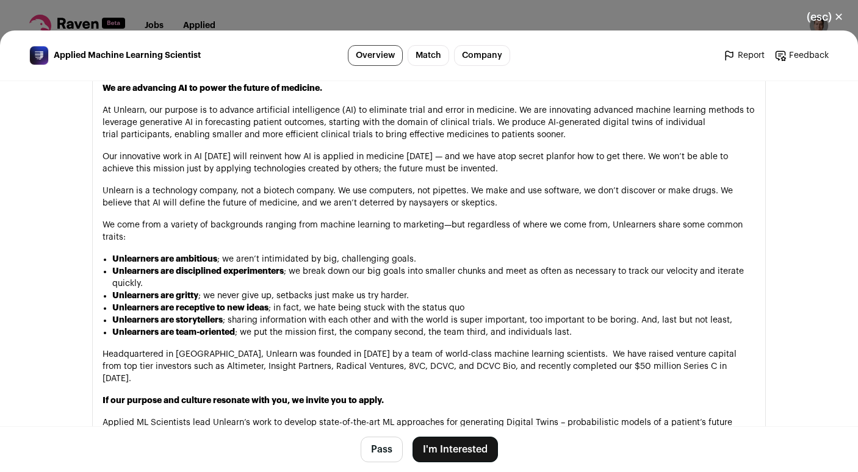
scroll to position [706, 0]
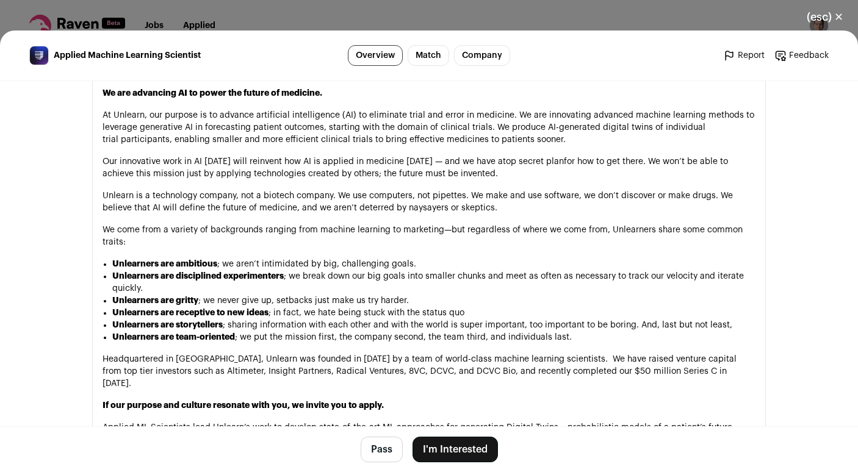
click at [370, 441] on button "Pass" at bounding box center [382, 450] width 42 height 26
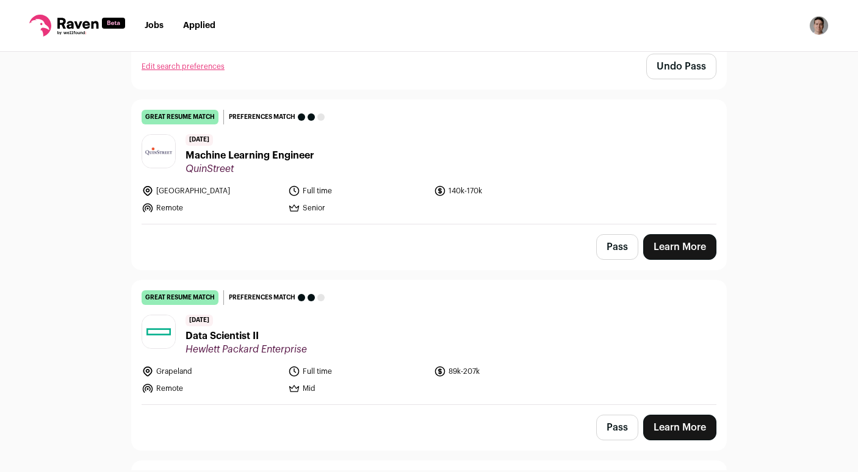
scroll to position [1204, 0]
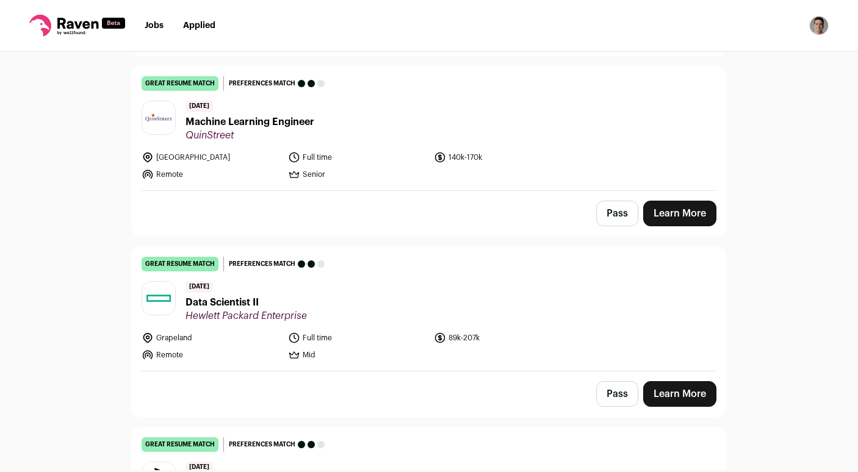
click at [253, 119] on span "Machine Learning Engineer" at bounding box center [250, 122] width 129 height 15
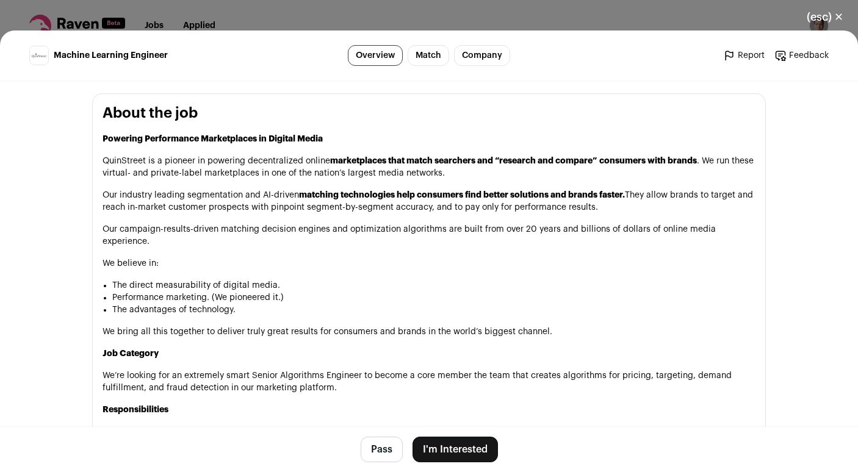
scroll to position [656, 0]
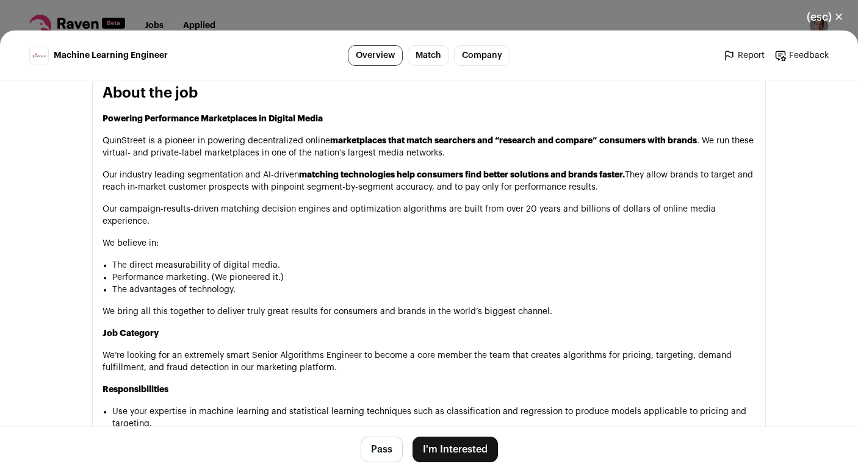
click at [374, 456] on button "Pass" at bounding box center [382, 450] width 42 height 26
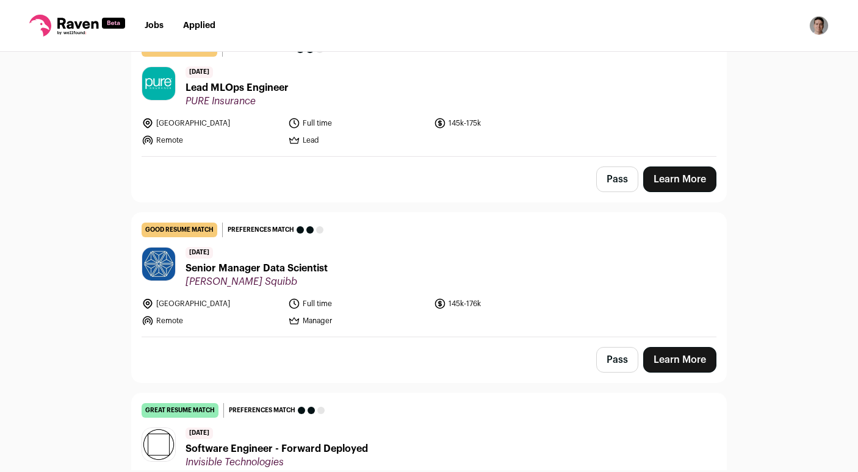
scroll to position [1572, 0]
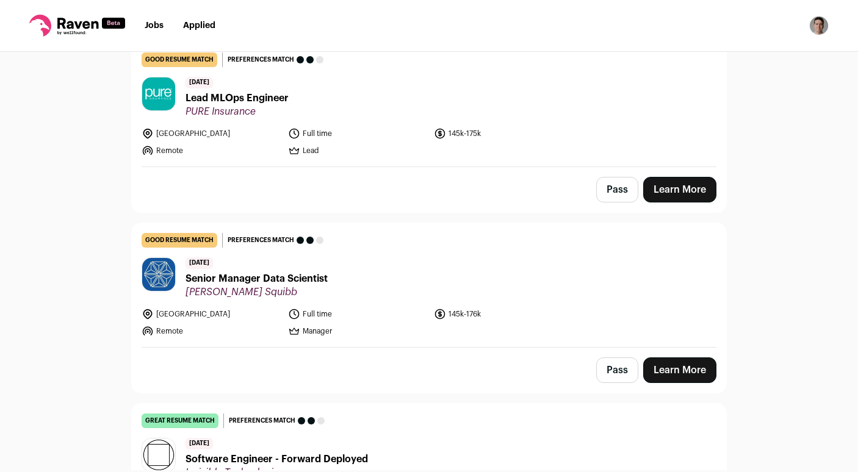
click at [309, 273] on span "Senior Manager Data Scientist" at bounding box center [257, 279] width 142 height 15
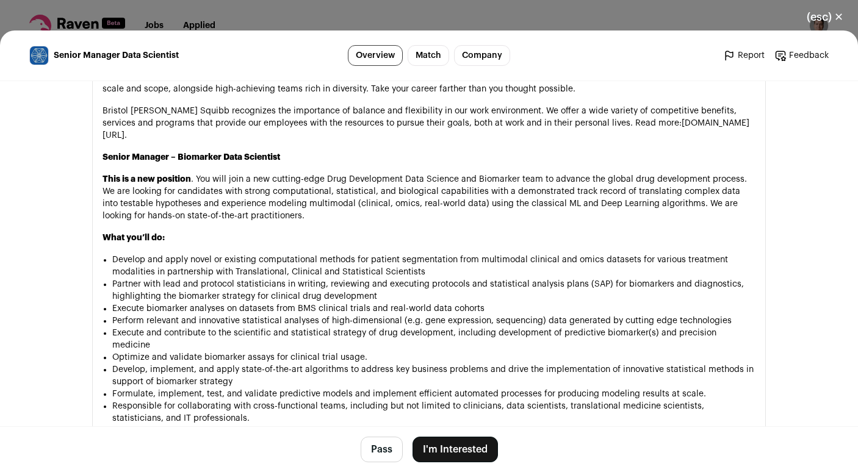
scroll to position [841, 0]
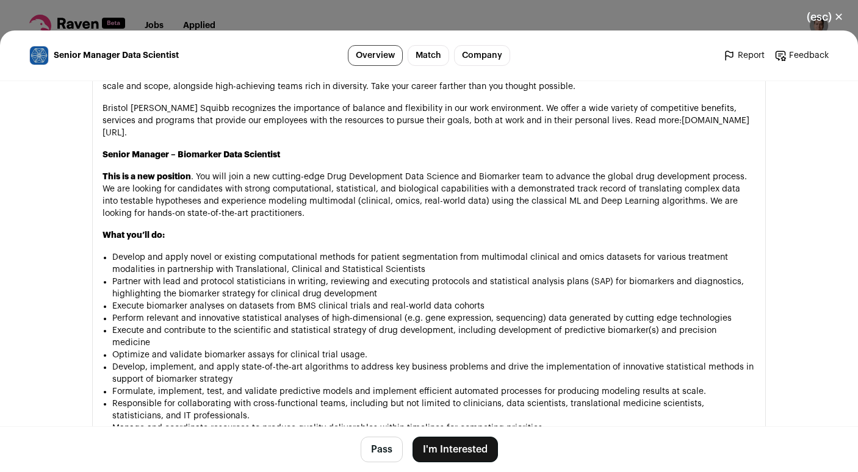
click at [372, 453] on button "Pass" at bounding box center [382, 450] width 42 height 26
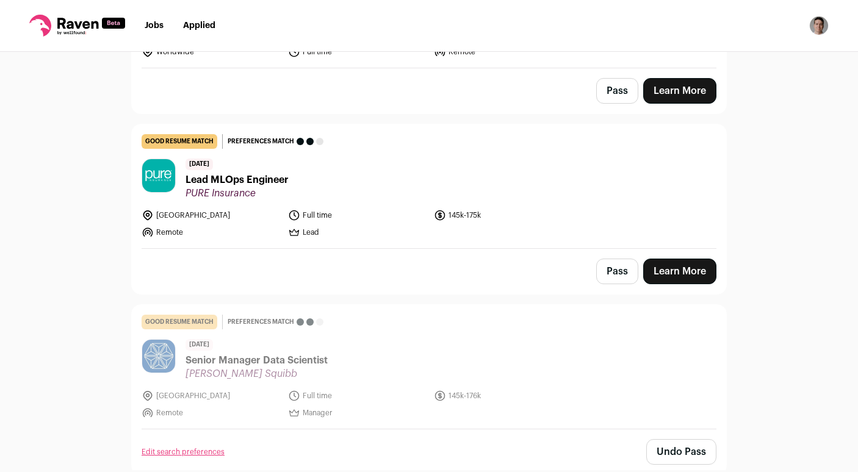
scroll to position [1283, 0]
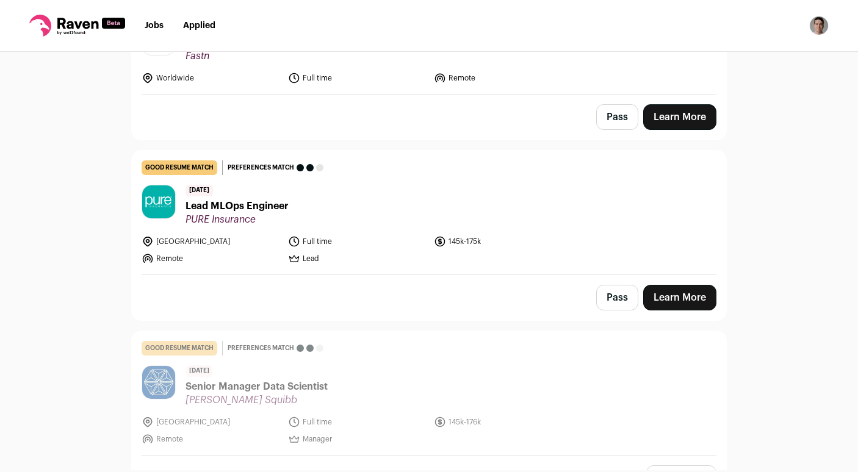
click at [256, 214] on span "PURE Insurance" at bounding box center [237, 220] width 103 height 12
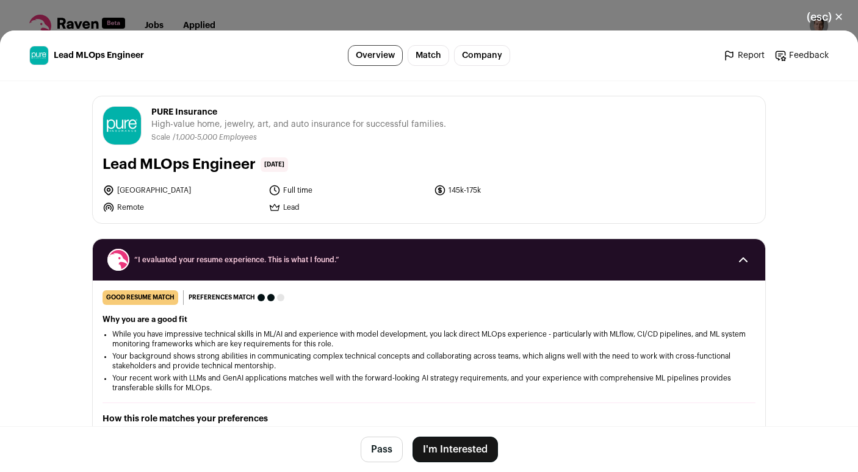
click at [374, 444] on button "Pass" at bounding box center [382, 450] width 42 height 26
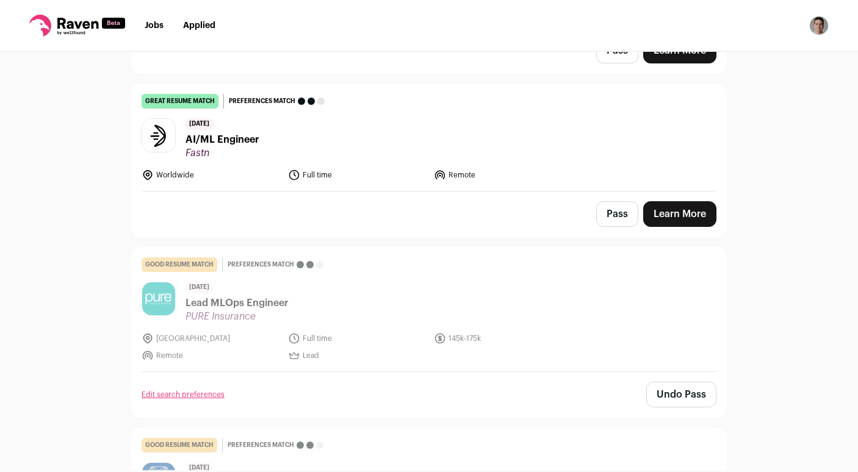
scroll to position [1153, 0]
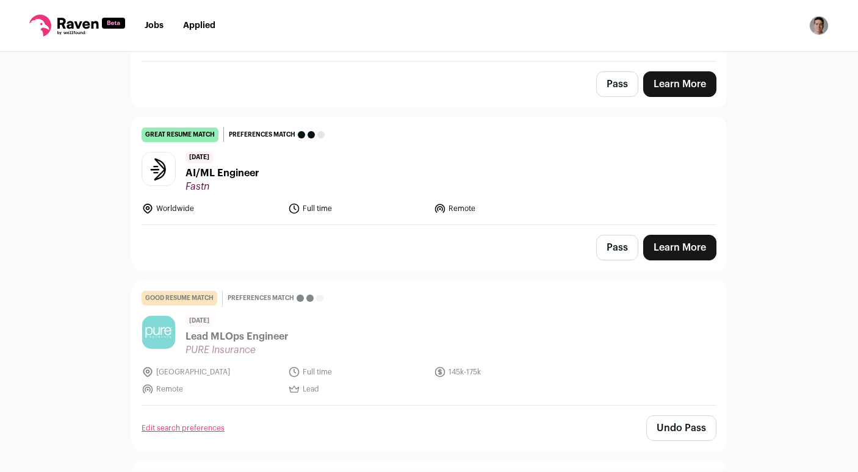
click at [257, 169] on span "AI/ML Engineer" at bounding box center [223, 173] width 74 height 15
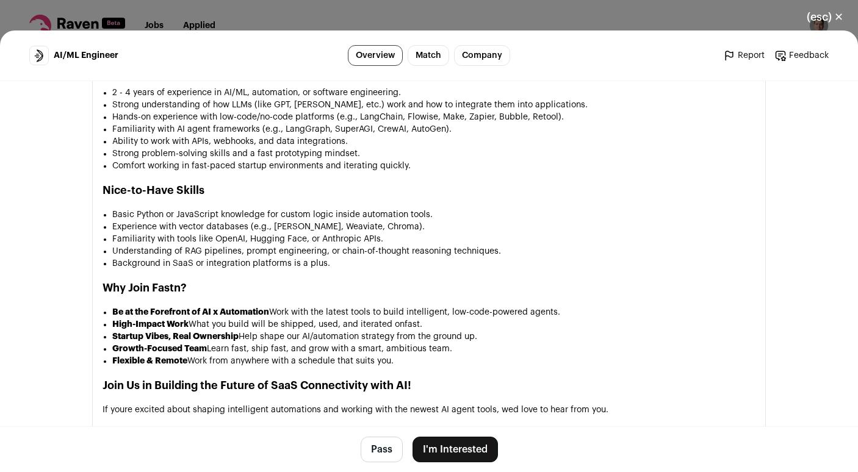
scroll to position [1070, 0]
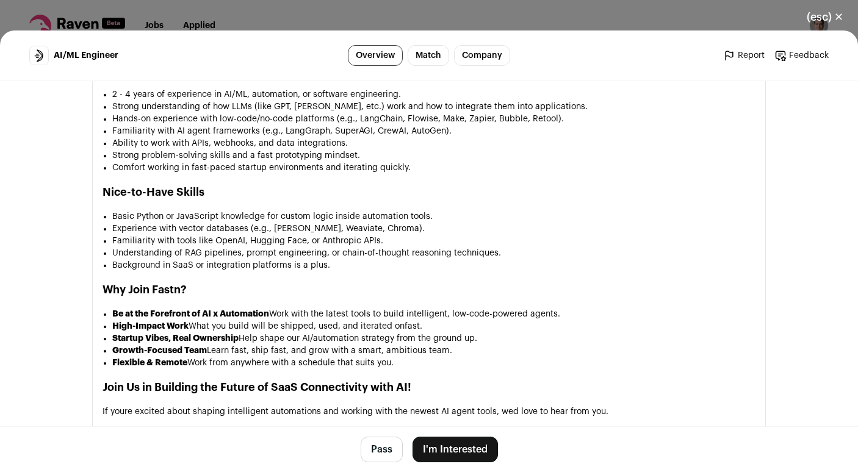
click at [377, 453] on button "Pass" at bounding box center [382, 450] width 42 height 26
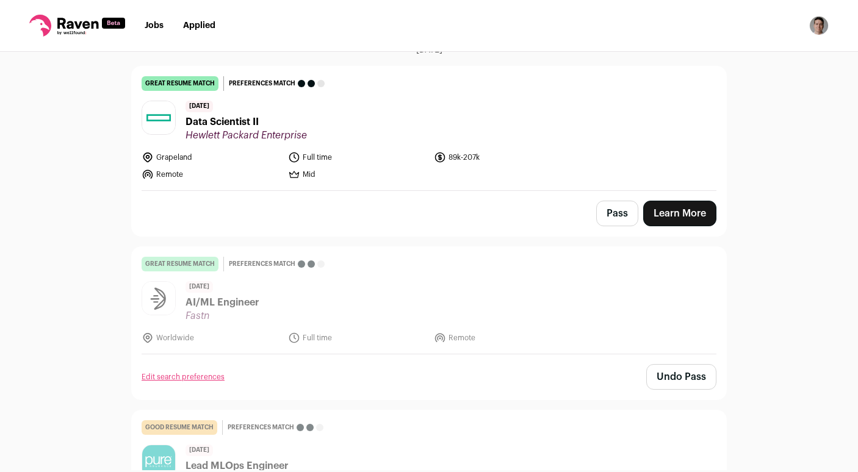
scroll to position [1046, 0]
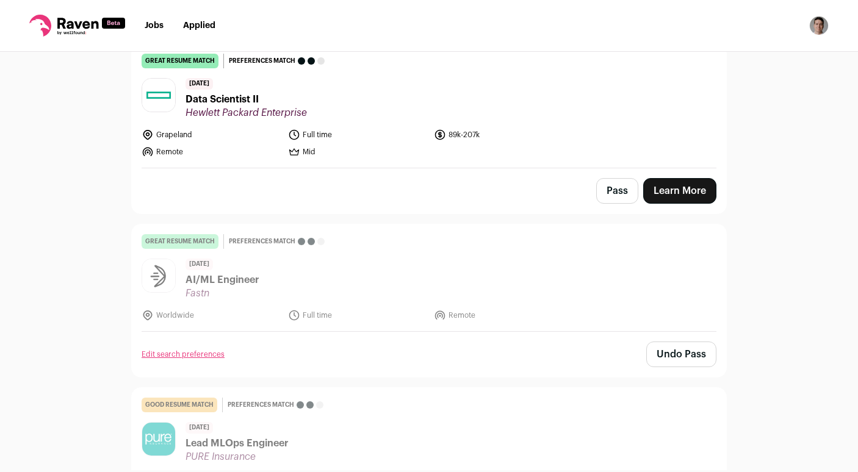
click at [248, 92] on span "Data Scientist II" at bounding box center [246, 99] width 121 height 15
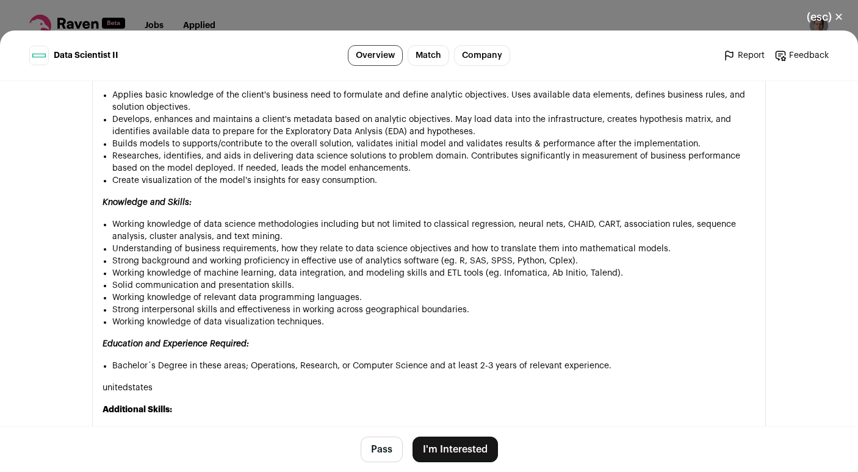
scroll to position [983, 0]
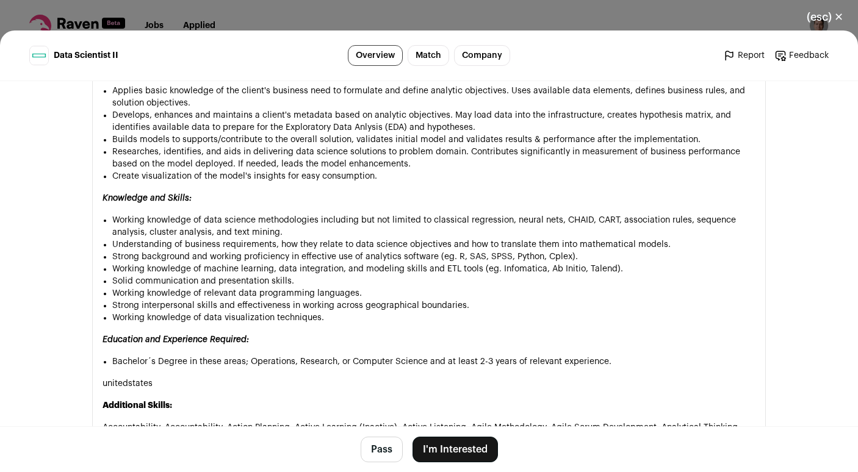
click at [374, 450] on button "Pass" at bounding box center [382, 450] width 42 height 26
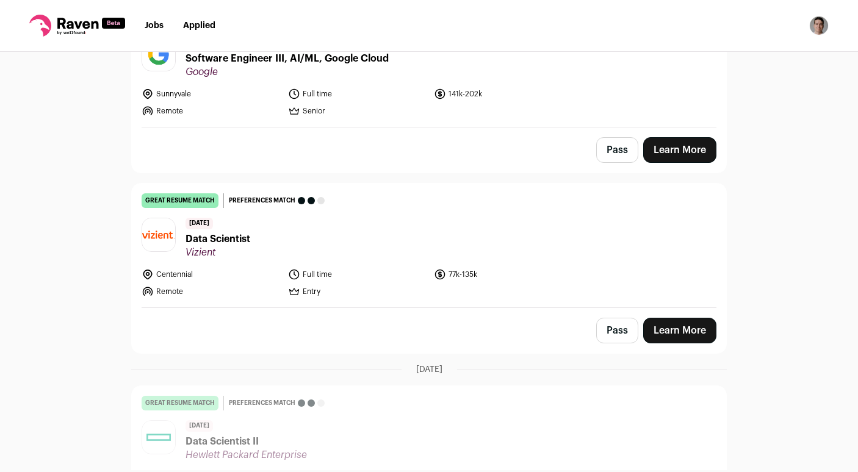
scroll to position [701, 0]
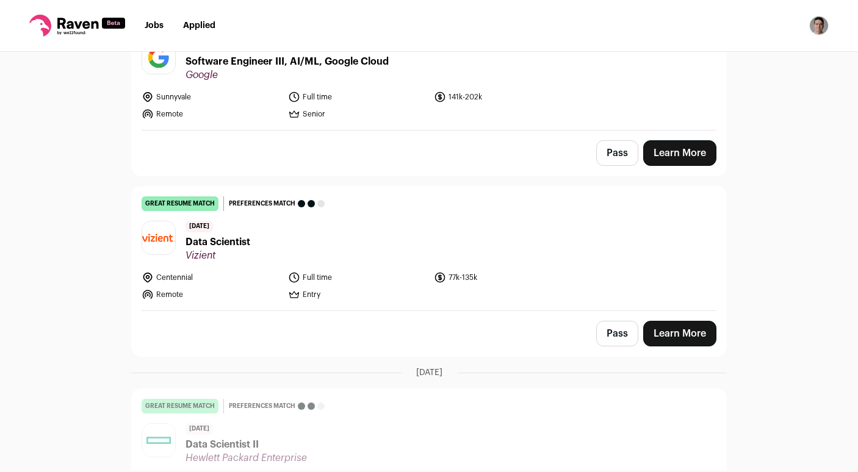
click at [248, 237] on span "Data Scientist" at bounding box center [218, 242] width 65 height 15
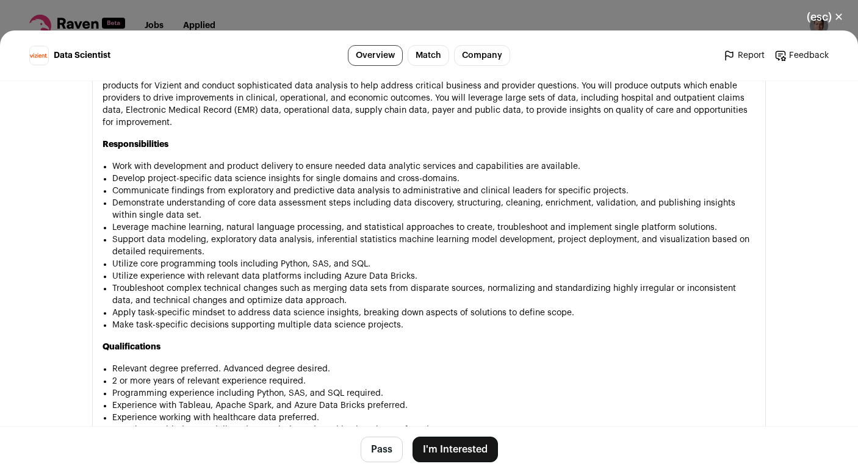
scroll to position [713, 0]
click at [380, 451] on button "Pass" at bounding box center [382, 450] width 42 height 26
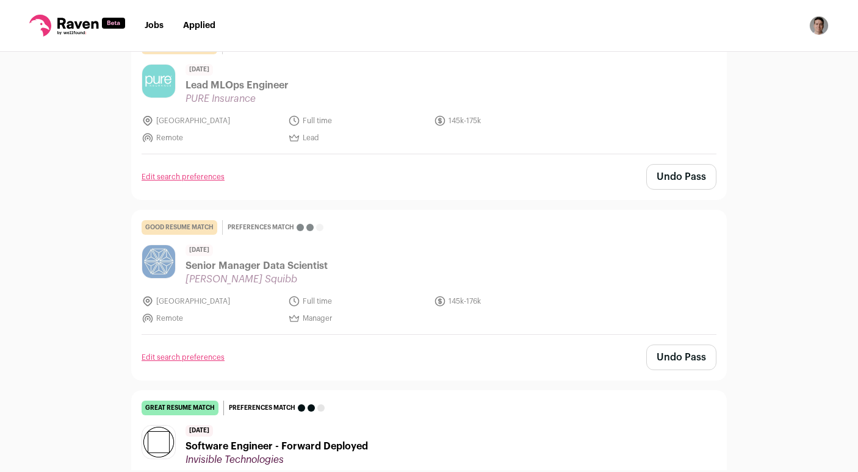
scroll to position [1471, 0]
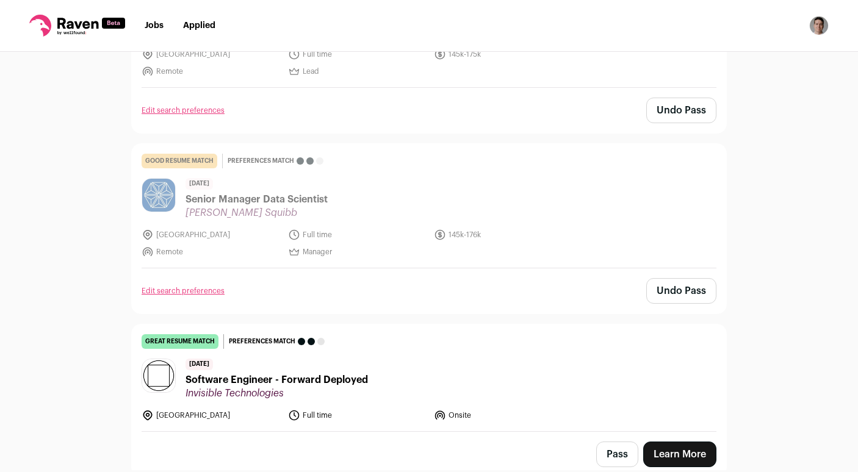
click at [278, 373] on span "Software Engineer - Forward Deployed" at bounding box center [277, 380] width 182 height 15
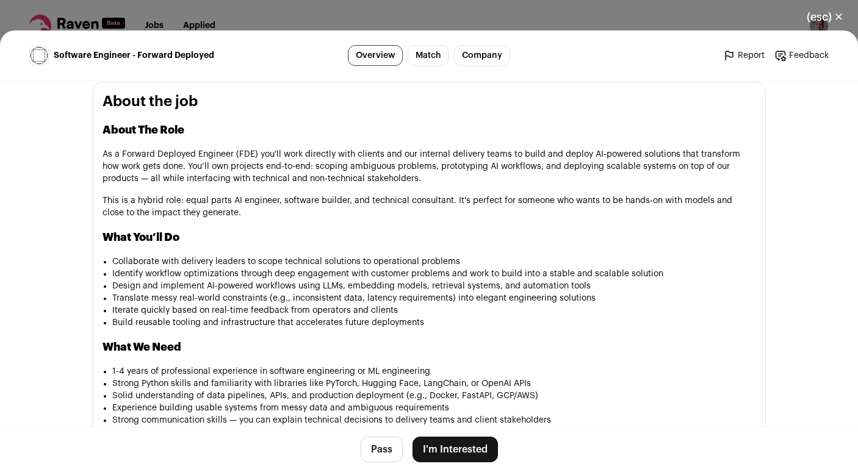
scroll to position [597, 0]
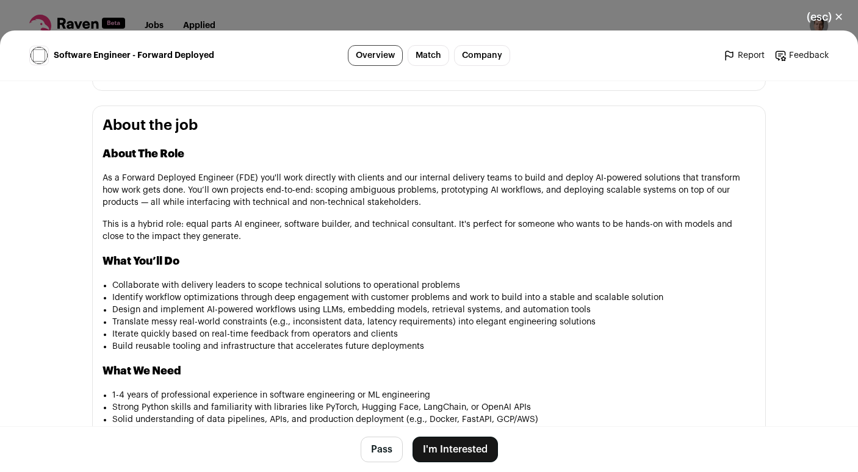
click at [378, 446] on button "Pass" at bounding box center [382, 450] width 42 height 26
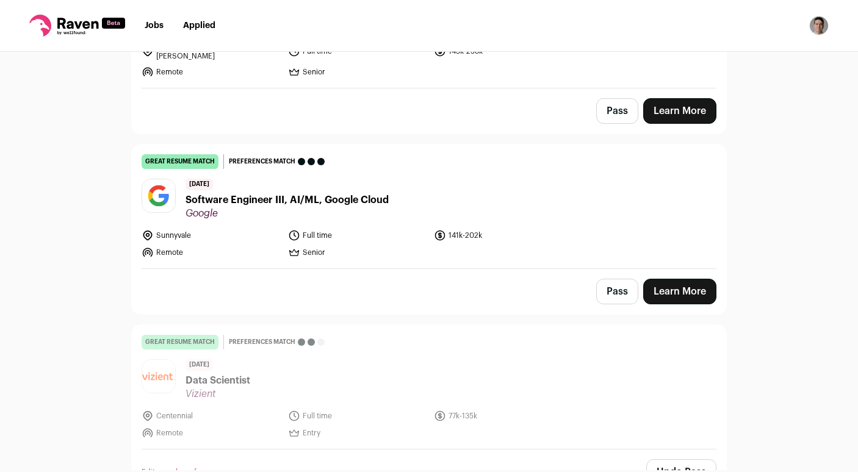
scroll to position [606, 0]
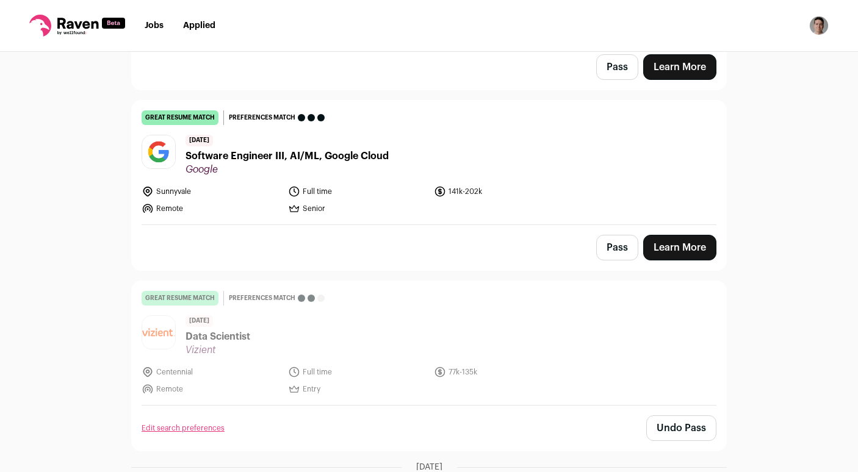
click at [272, 151] on span "Software Engineer III, AI/ML, Google Cloud" at bounding box center [287, 156] width 203 height 15
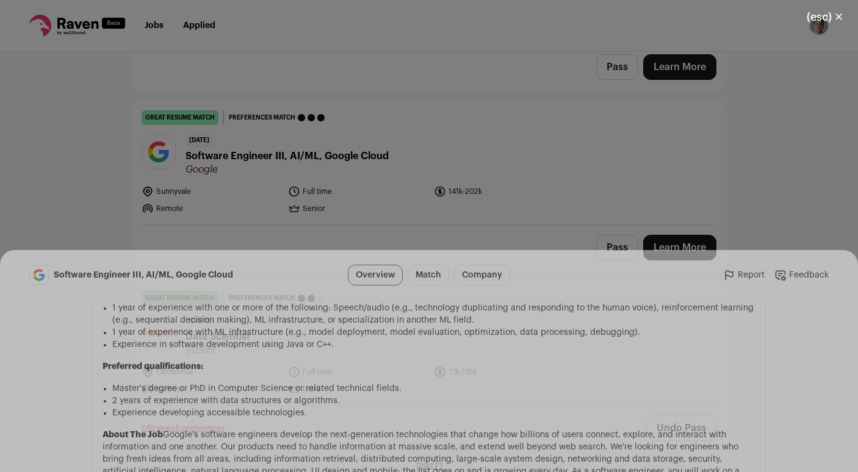
scroll to position [724, 0]
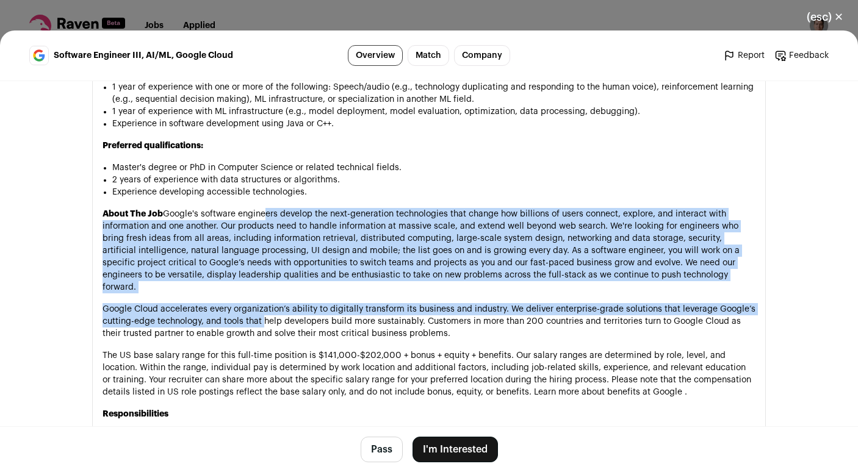
drag, startPoint x: 264, startPoint y: 219, endPoint x: 264, endPoint y: 311, distance: 92.2
click at [264, 311] on div "Minimum qualifications: Bachelor’s degree or equivalent practical experience. 2…" at bounding box center [429, 304] width 653 height 539
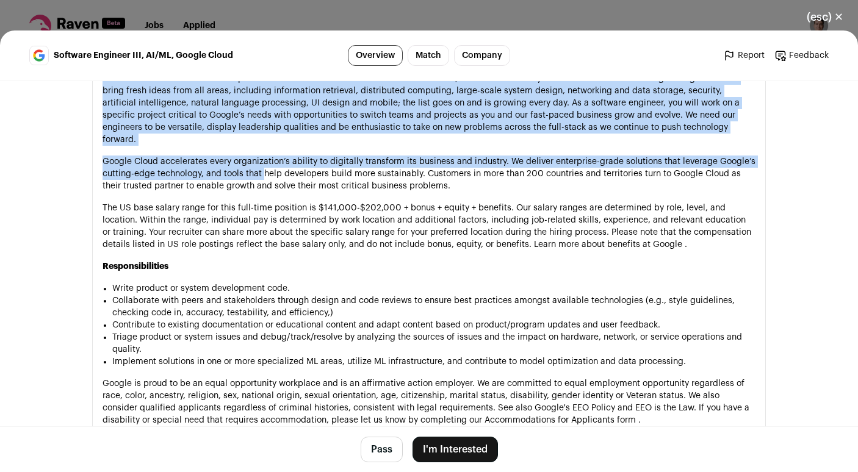
scroll to position [887, 0]
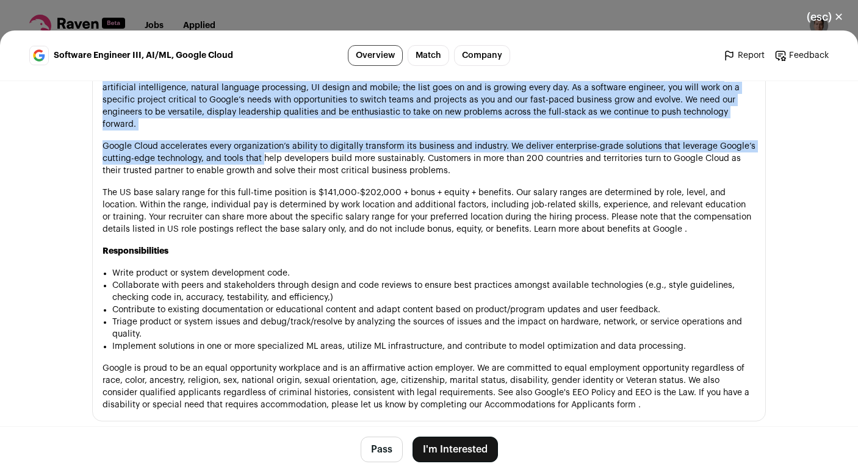
click at [391, 458] on button "Pass" at bounding box center [382, 450] width 42 height 26
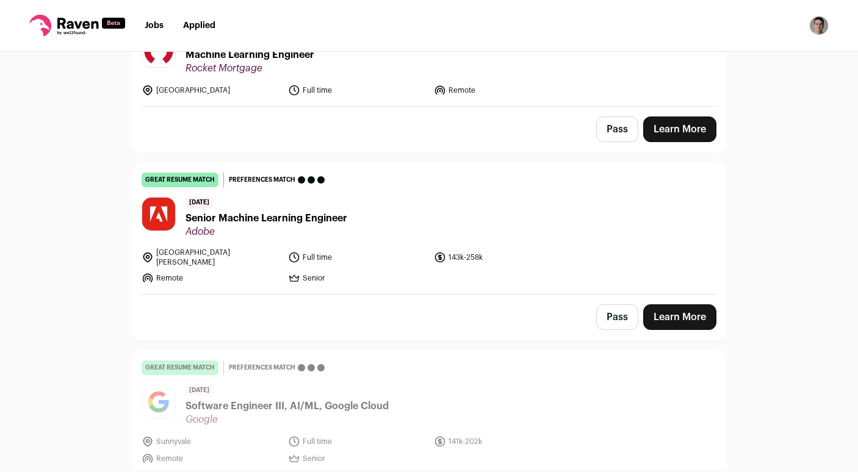
scroll to position [376, 0]
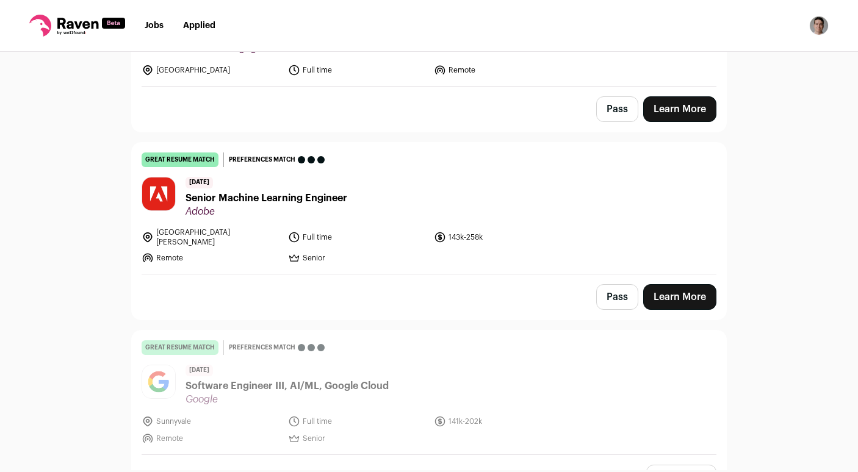
click at [265, 203] on span "Senior Machine Learning Engineer" at bounding box center [267, 198] width 162 height 15
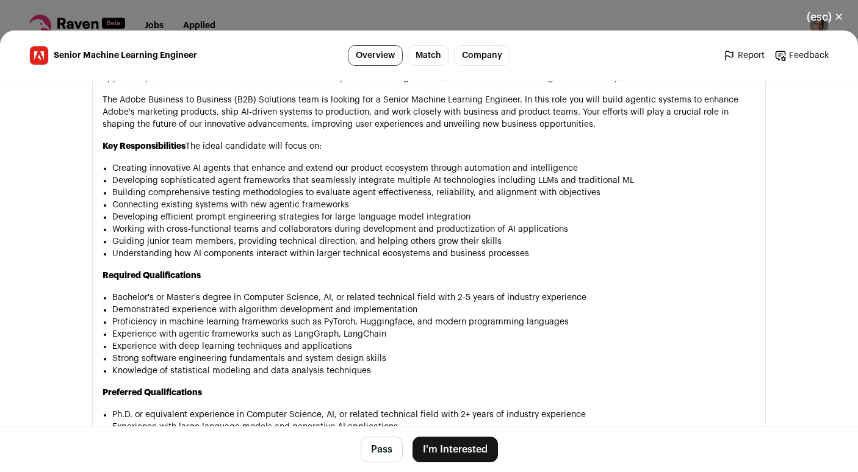
scroll to position [709, 0]
click at [374, 438] on button "Pass" at bounding box center [382, 450] width 42 height 26
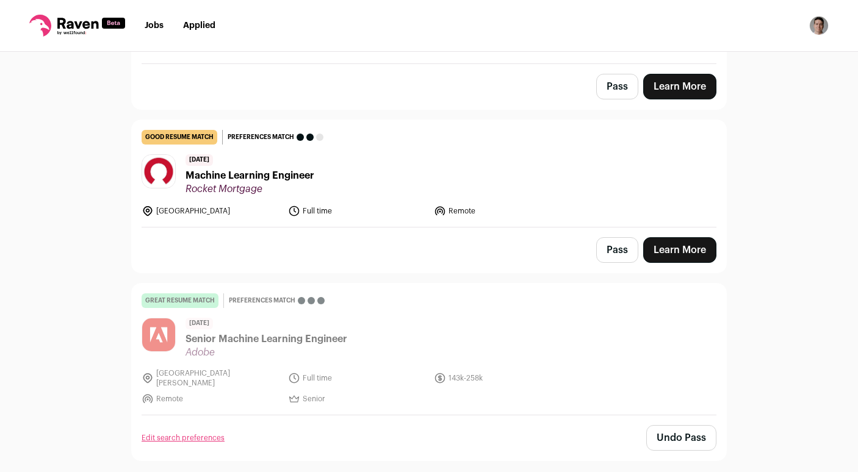
scroll to position [175, 0]
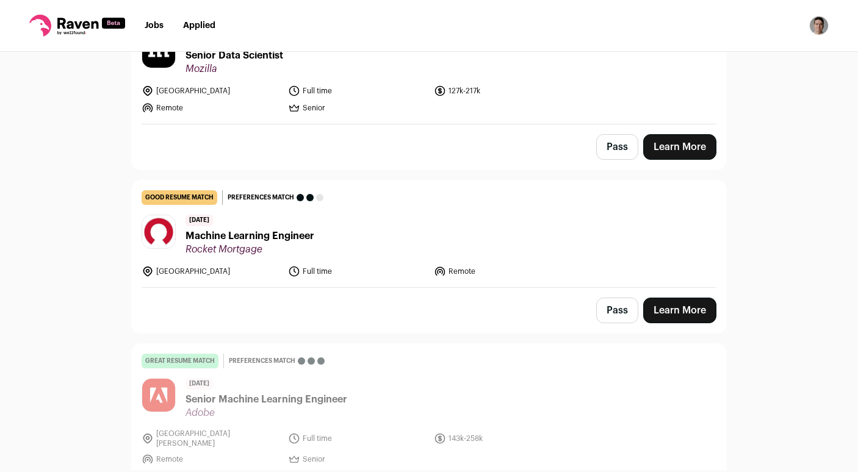
click at [267, 230] on span "Machine Learning Engineer" at bounding box center [250, 236] width 129 height 15
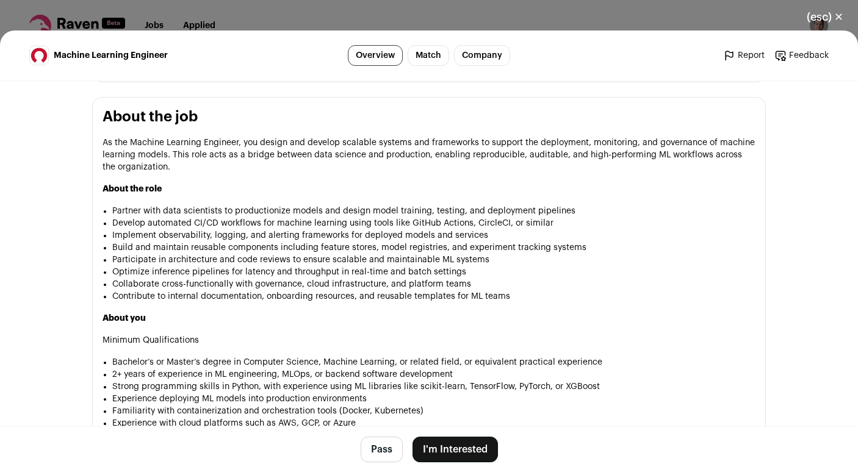
scroll to position [607, 0]
click at [378, 447] on button "Pass" at bounding box center [382, 450] width 42 height 26
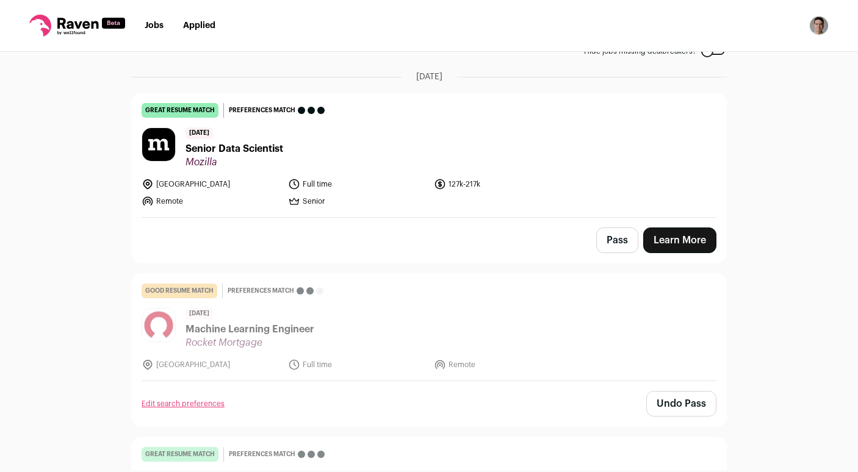
scroll to position [113, 0]
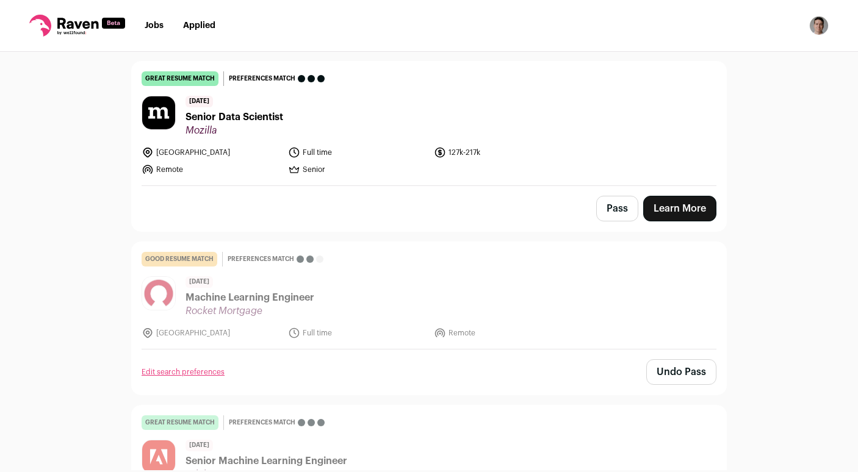
click at [231, 115] on span "Senior Data Scientist" at bounding box center [235, 117] width 98 height 15
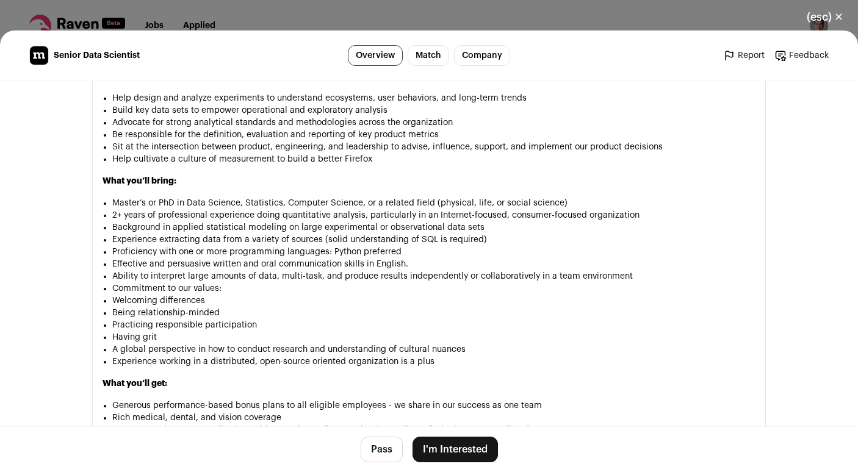
scroll to position [979, 0]
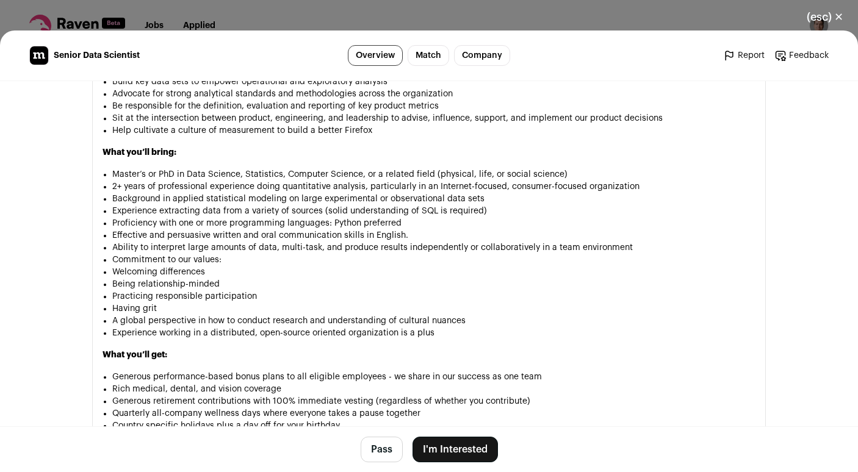
click at [817, 18] on button "(esc) ✕" at bounding box center [825, 17] width 66 height 27
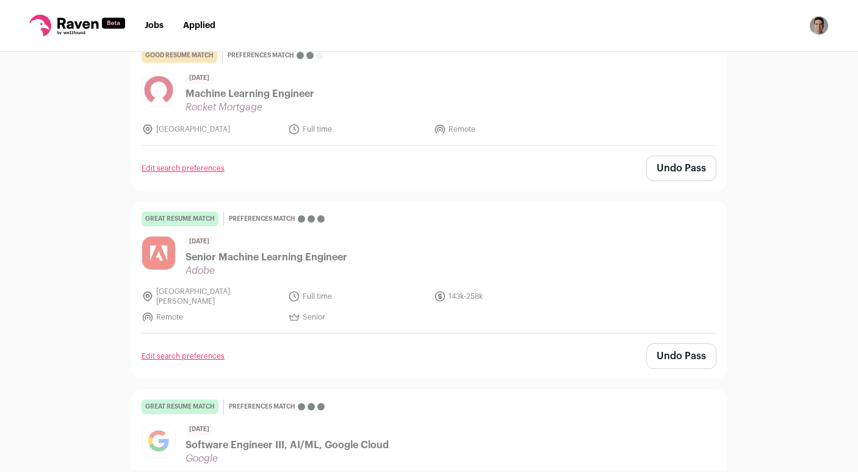
scroll to position [0, 0]
